Goal: Information Seeking & Learning: Learn about a topic

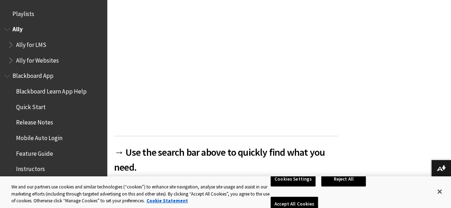
click at [25, 43] on span "Ally for LMS" at bounding box center [31, 44] width 30 height 10
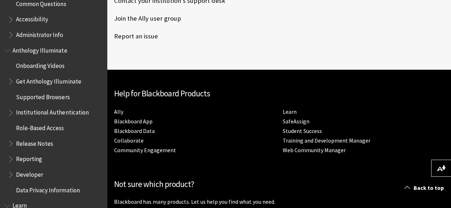
scroll to position [461, 0]
click at [28, 113] on span "Institutional Authentication" at bounding box center [52, 112] width 72 height 10
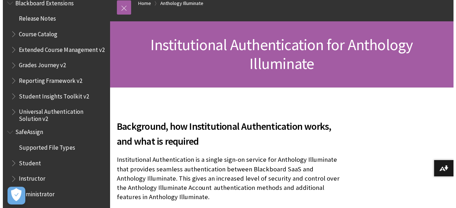
scroll to position [81, 0]
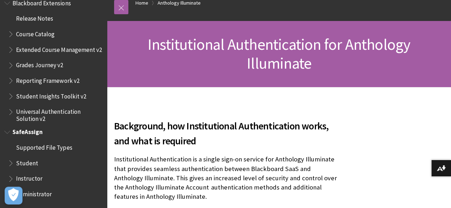
click at [42, 195] on span "Administrator" at bounding box center [34, 194] width 36 height 10
click at [11, 197] on icon "Open Preferences" at bounding box center [13, 195] width 10 height 13
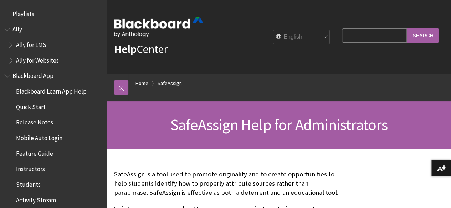
scroll to position [891, 0]
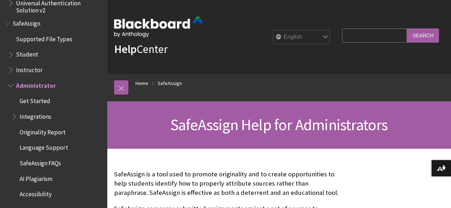
click at [169, 57] on div "Help Center" at bounding box center [158, 37] width 89 height 63
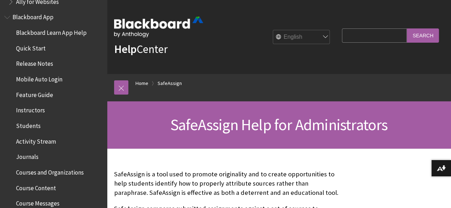
scroll to position [0, 0]
